Goal: Information Seeking & Learning: Compare options

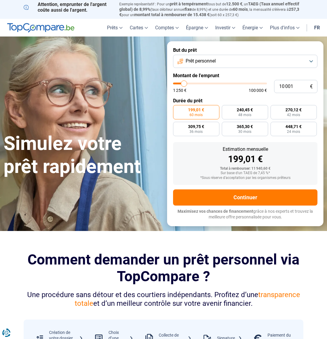
type input "10 250"
type input "10250"
type input "10 750"
type input "10750"
type input "11 500"
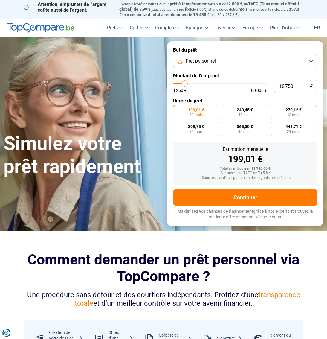
type input "11500"
type input "12 500"
type input "12500"
type input "12 750"
type input "12750"
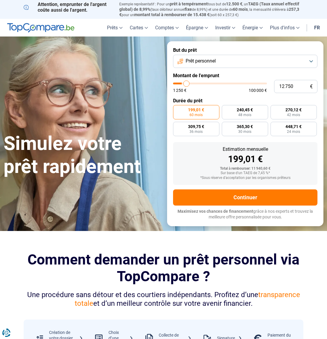
type input "13 500"
type input "13500"
type input "15 250"
type input "15250"
type input "16 500"
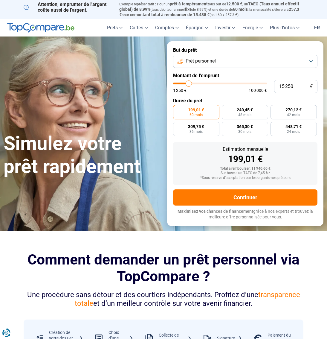
type input "16500"
type input "18 750"
type input "18750"
type input "19 750"
type input "19750"
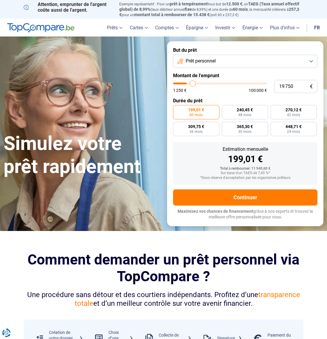
type input "20 750"
type input "20750"
type input "21 250"
type input "21250"
type input "22 000"
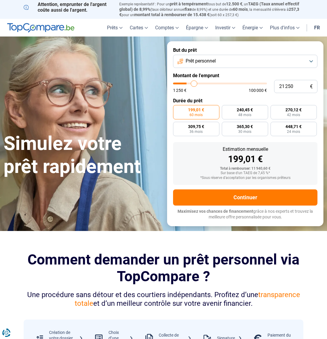
type input "22000"
type input "23 250"
type input "23250"
type input "25 000"
type input "25000"
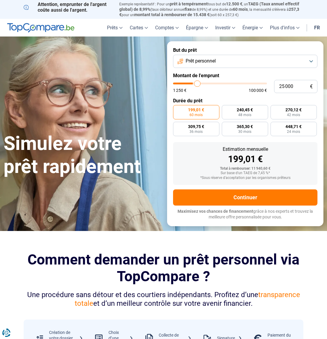
type input "25 250"
type input "25250"
type input "25 500"
type input "25500"
type input "27 000"
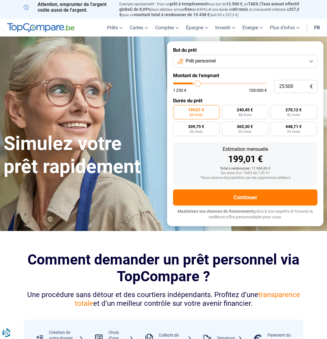
type input "27000"
type input "27 750"
type input "27750"
type input "28 750"
type input "28750"
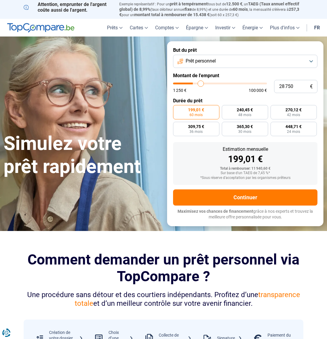
type input "29 750"
type input "29750"
type input "30 750"
type input "30750"
type input "31 500"
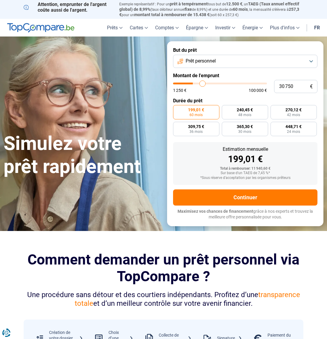
type input "31500"
type input "32 000"
type input "32000"
type input "32 750"
type input "32750"
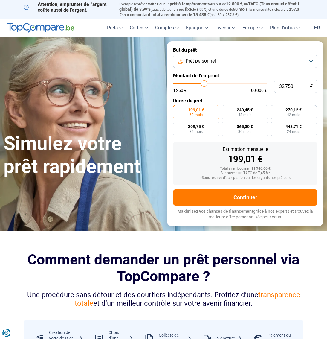
type input "33 750"
type input "33750"
type input "34 000"
type input "34000"
type input "34 500"
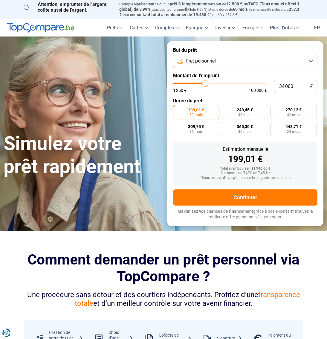
type input "34500"
type input "35 000"
type input "35000"
type input "35 250"
type input "35250"
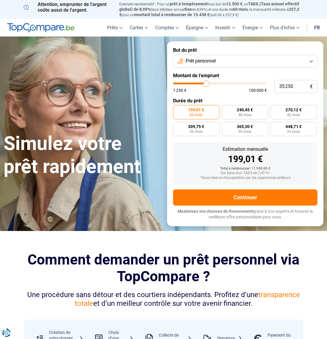
type input "35 000"
type input "35000"
type input "33 750"
type input "33750"
type input "32 000"
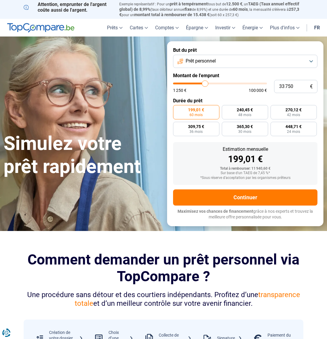
type input "32000"
type input "31 250"
type input "31250"
type input "30 750"
type input "30750"
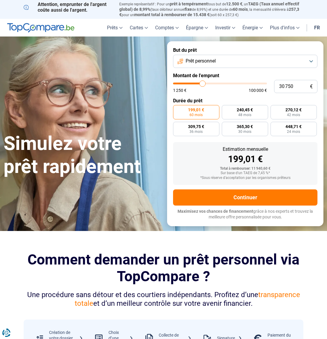
type input "29 250"
type input "29250"
type input "28 000"
type input "28000"
type input "26 000"
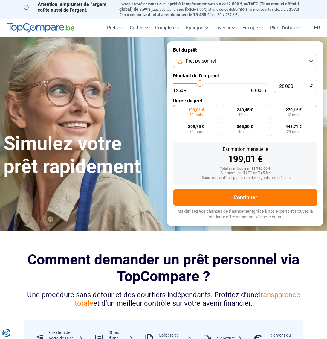
type input "26000"
type input "25 250"
type input "25250"
type input "24 000"
type input "24000"
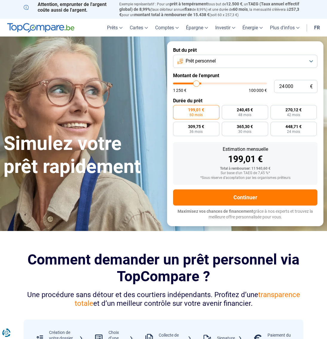
type input "22 750"
type input "22750"
type input "21 250"
type input "21250"
type input "20 750"
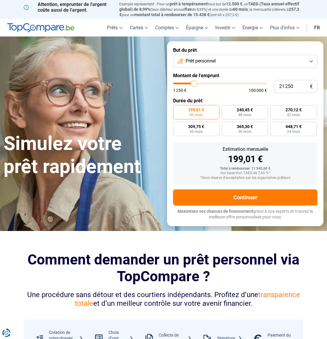
type input "20750"
type input "20 250"
type input "20250"
type input "20 000"
type input "20000"
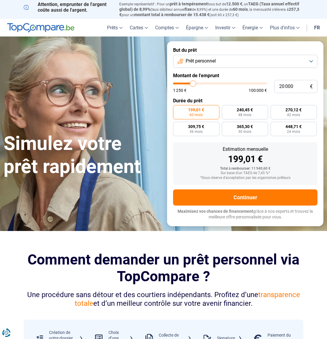
type input "19 250"
type input "19250"
type input "18 750"
type input "18750"
type input "18 250"
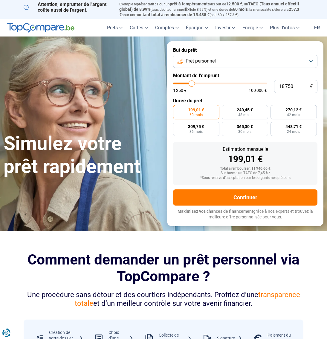
type input "18250"
type input "17 500"
drag, startPoint x: 185, startPoint y: 82, endPoint x: 191, endPoint y: 84, distance: 6.5
type input "17500"
click at [191, 84] on input "range" at bounding box center [220, 84] width 94 height 2
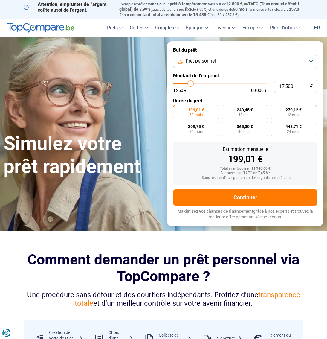
radio input "false"
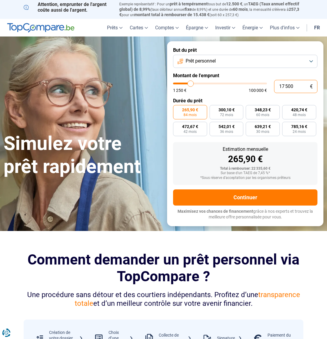
drag, startPoint x: 296, startPoint y: 86, endPoint x: 237, endPoint y: 81, distance: 59.5
click at [274, 83] on input "17 500" at bounding box center [295, 86] width 43 height 13
type input "1"
type input "1250"
type input "15"
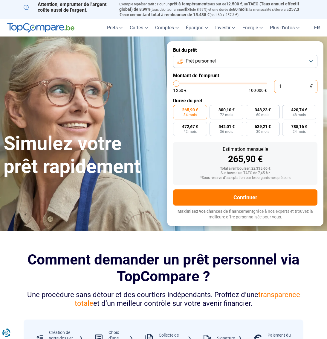
type input "1250"
type input "150"
type input "1250"
type input "1 500"
type input "1500"
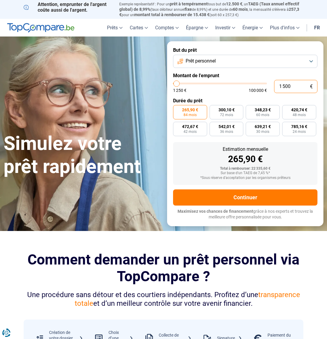
type input "15 000"
type input "15000"
radio input "true"
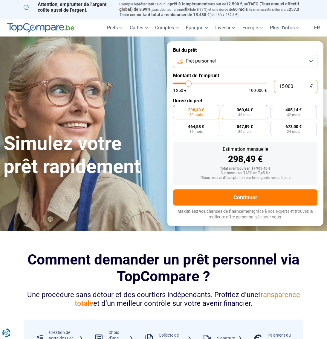
type input "15 000"
click at [241, 110] on span "360,64 €" at bounding box center [245, 110] width 16 height 4
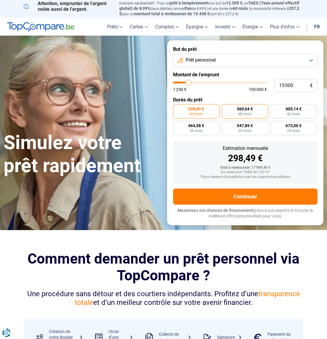
click at [248, 110] on span "360,64 €" at bounding box center [245, 109] width 16 height 4
click at [226, 108] on input "360,64 € 48 mois" at bounding box center [224, 106] width 4 height 4
radio input "true"
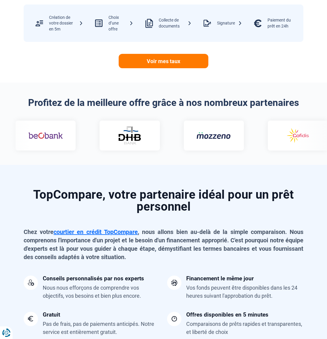
scroll to position [315, 0]
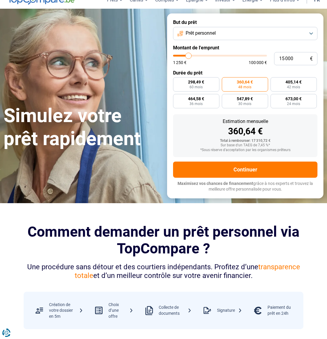
scroll to position [0, 0]
